Goal: Find specific page/section: Find specific page/section

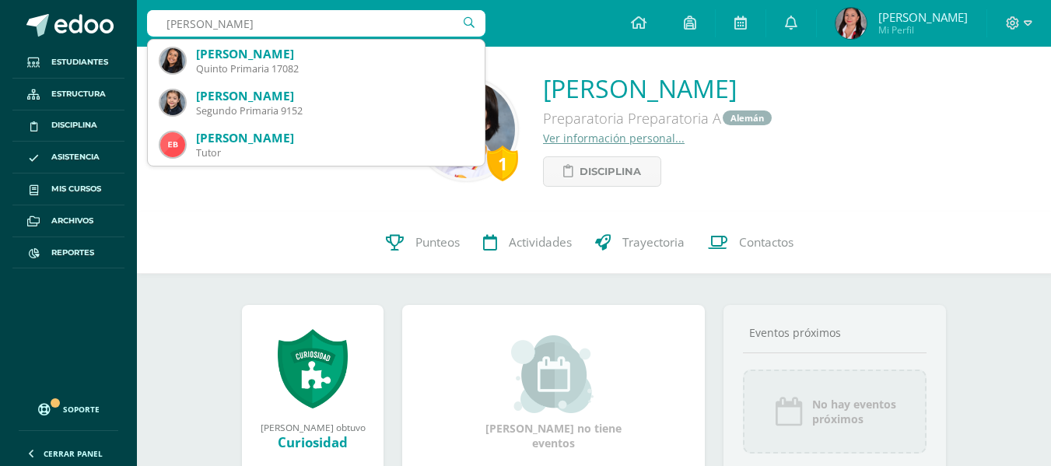
type input "[PERSON_NAME]"
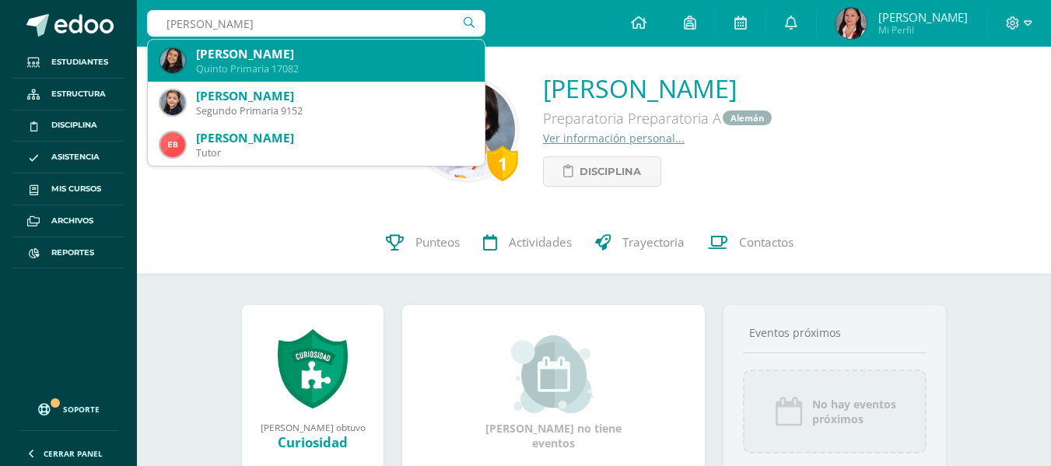
click at [330, 54] on div "Emma Sofía Carranza González" at bounding box center [334, 54] width 276 height 16
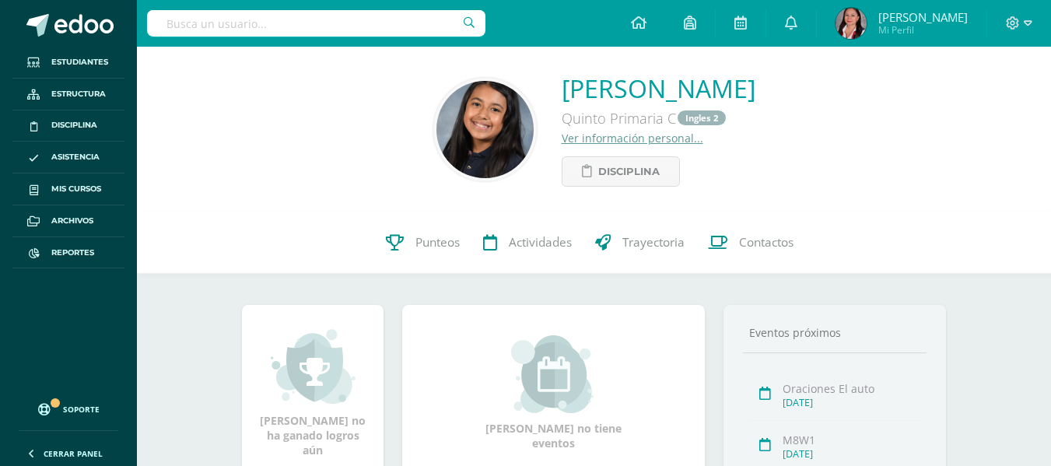
click at [562, 139] on link "Ver información personal..." at bounding box center [633, 138] width 142 height 15
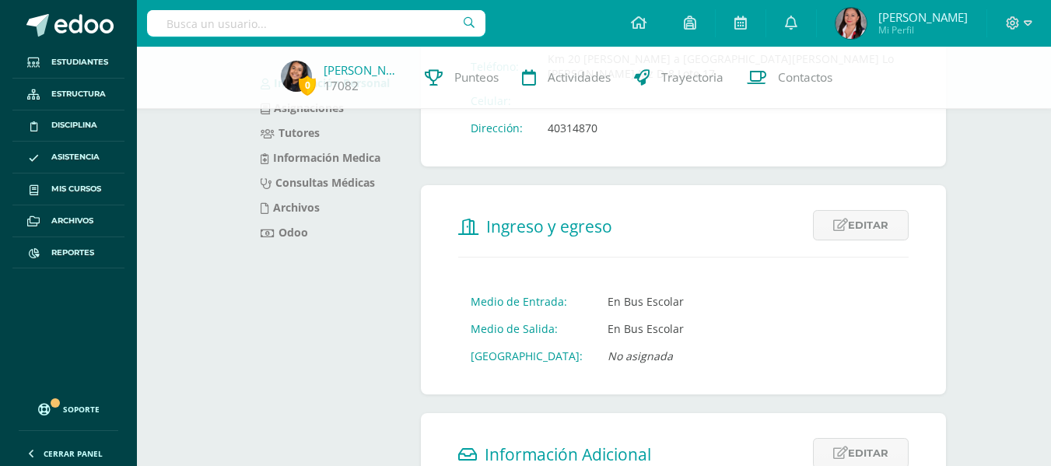
scroll to position [188, 0]
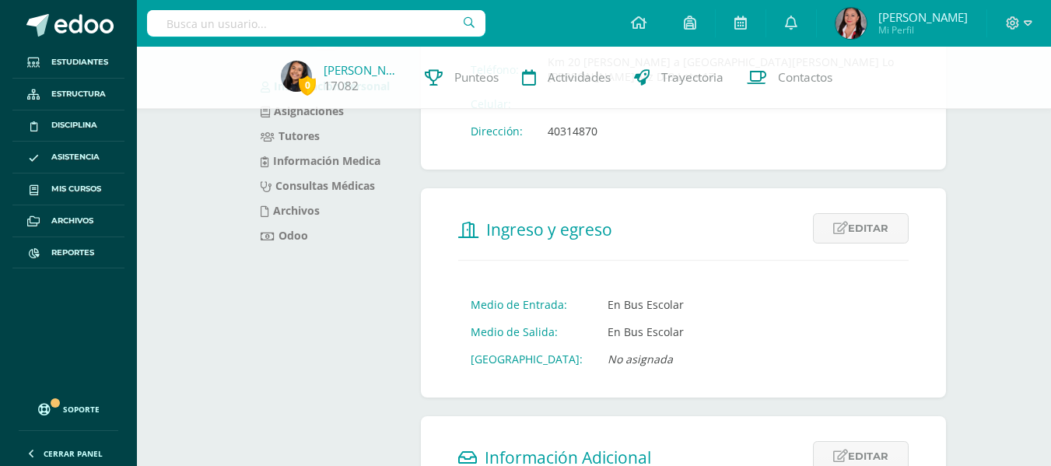
click at [317, 27] on input "text" at bounding box center [316, 23] width 339 height 26
type input "matías mendizabal"
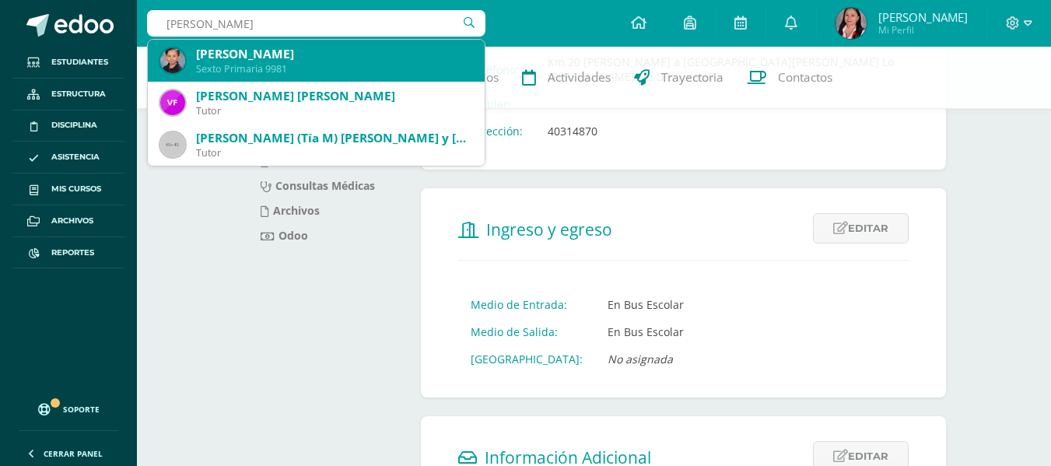
click at [240, 50] on div "Matías Mendizabal Castellanos" at bounding box center [334, 54] width 276 height 16
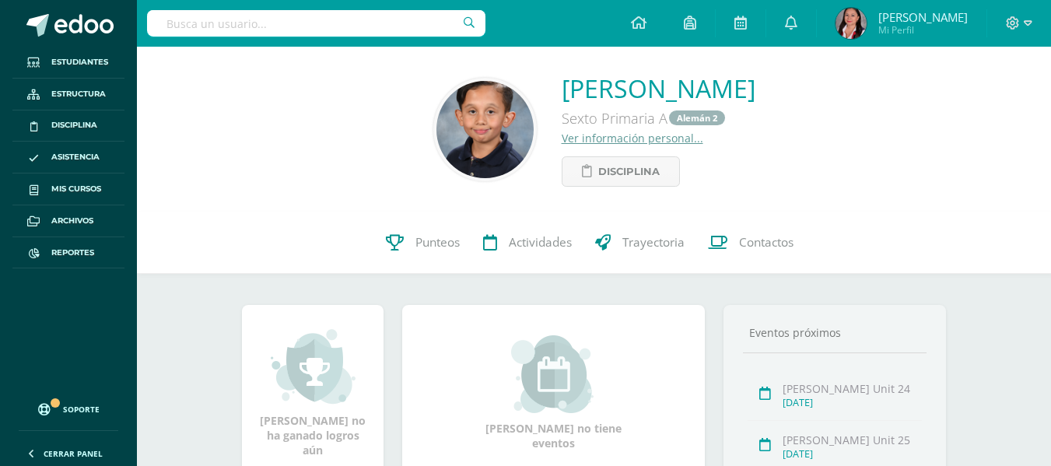
click at [576, 138] on link "Ver información personal..." at bounding box center [633, 138] width 142 height 15
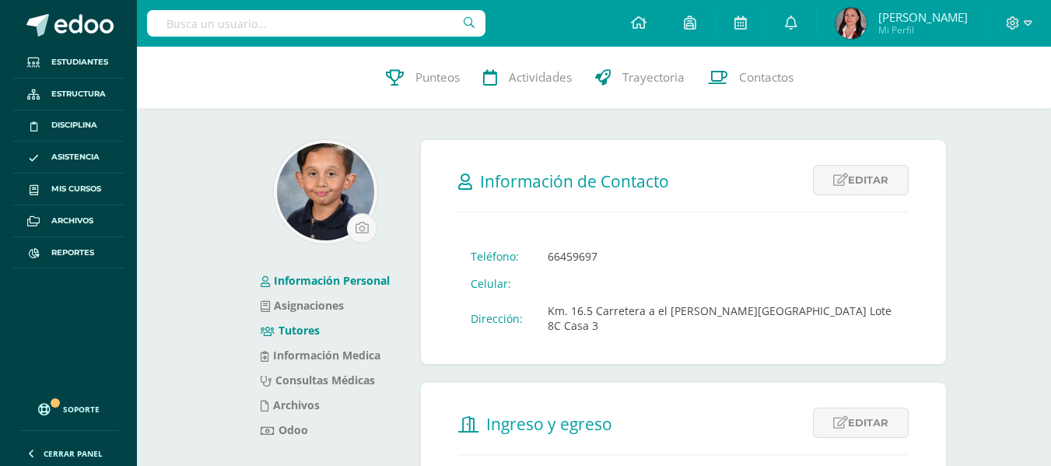
click at [307, 331] on link "Tutores" at bounding box center [290, 330] width 59 height 15
